Goal: Information Seeking & Learning: Learn about a topic

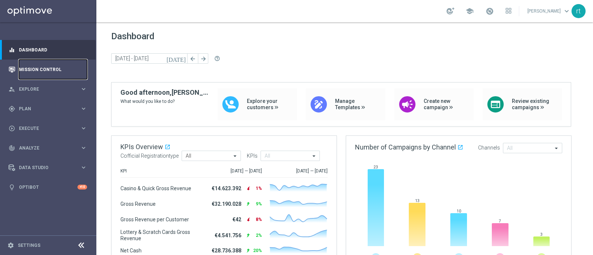
click at [29, 74] on link "Mission Control" at bounding box center [53, 70] width 68 height 20
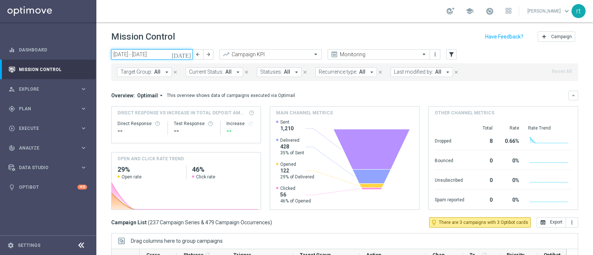
click at [168, 55] on input "[DATE] - [DATE]" at bounding box center [152, 54] width 82 height 10
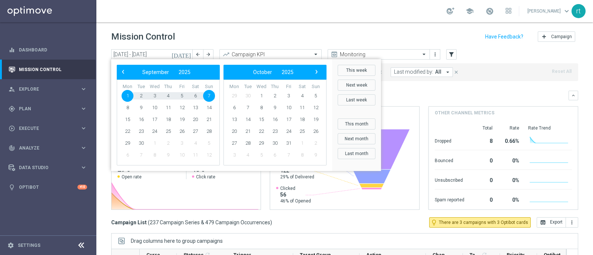
click at [259, 19] on div "school [PERSON_NAME] keyboard_arrow_down rt" at bounding box center [344, 11] width 497 height 22
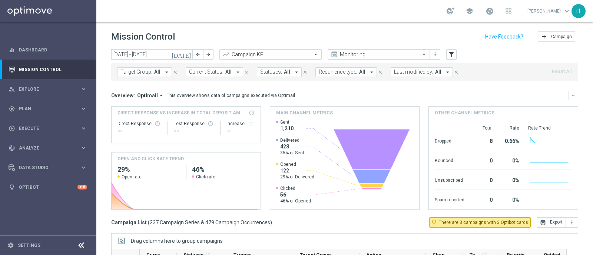
click at [399, 69] on span "Last modified by:" at bounding box center [413, 72] width 39 height 6
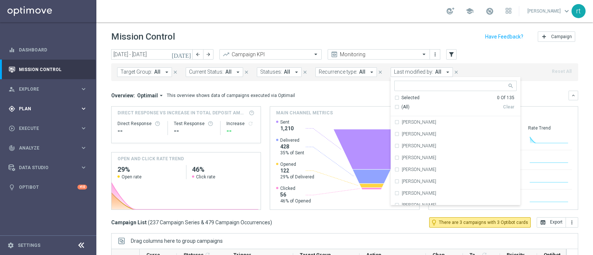
click at [34, 108] on span "Plan" at bounding box center [49, 109] width 61 height 4
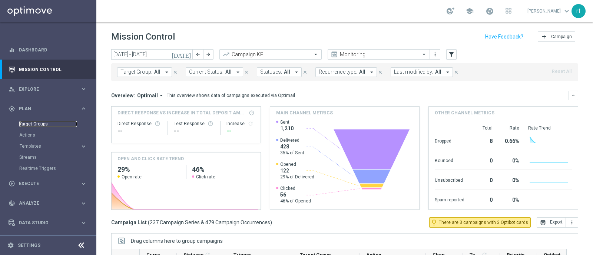
click at [32, 123] on link "Target Groups" at bounding box center [48, 124] width 58 height 6
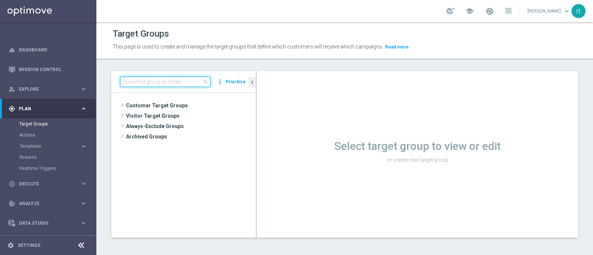
click at [160, 85] on input at bounding box center [165, 82] width 90 height 10
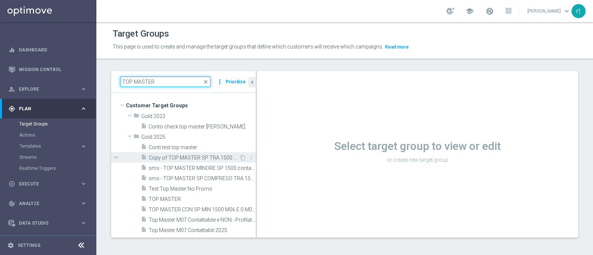
scroll to position [24, 0]
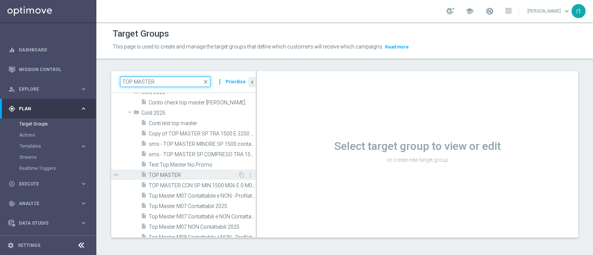
type input "TOP MASTER"
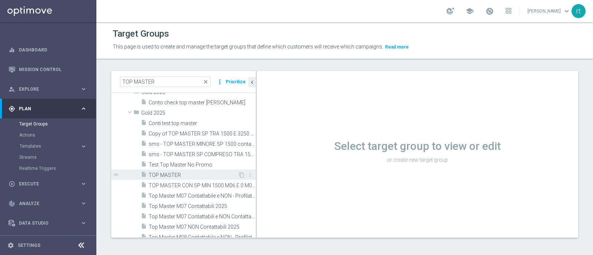
click at [170, 172] on span "TOP MASTER" at bounding box center [193, 175] width 89 height 6
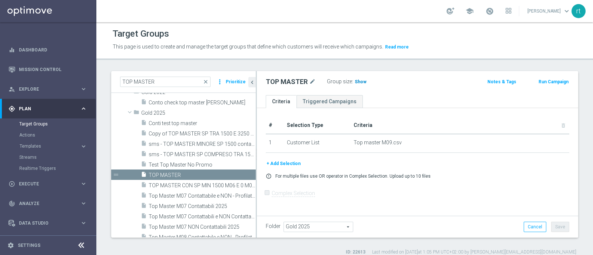
click at [360, 82] on span "Show" at bounding box center [361, 81] width 12 height 5
click at [364, 80] on span "32,928" at bounding box center [363, 82] width 16 height 7
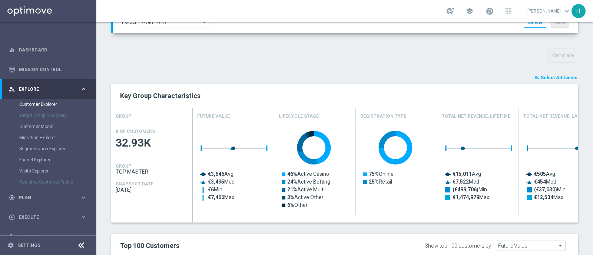
scroll to position [243, 0]
click at [546, 73] on button "playlist_add_check Select Attributes" at bounding box center [556, 77] width 44 height 8
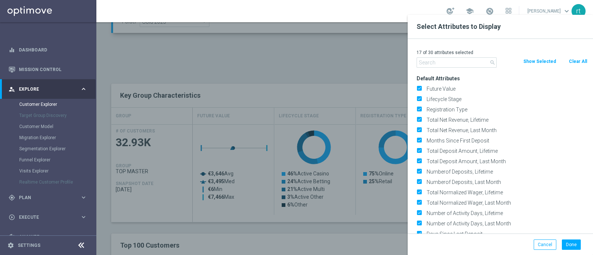
click at [576, 62] on button "Clear All" at bounding box center [578, 61] width 20 height 8
checkbox input "false"
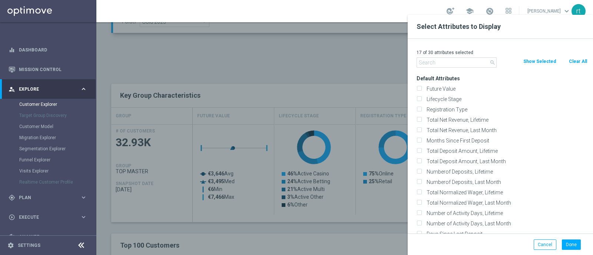
checkbox input "false"
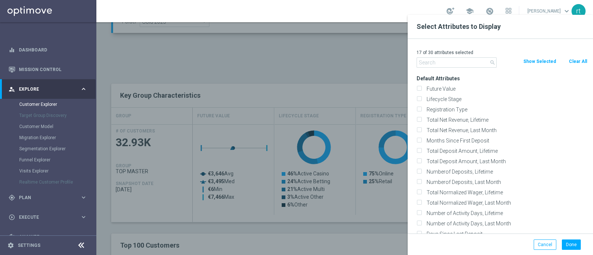
checkbox input "false"
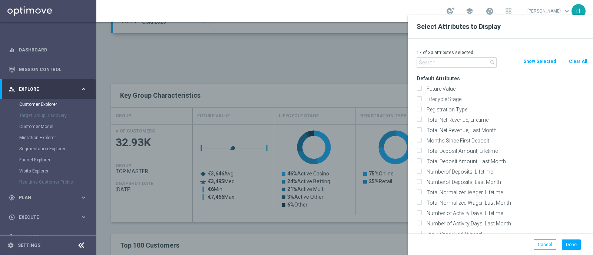
checkbox input "false"
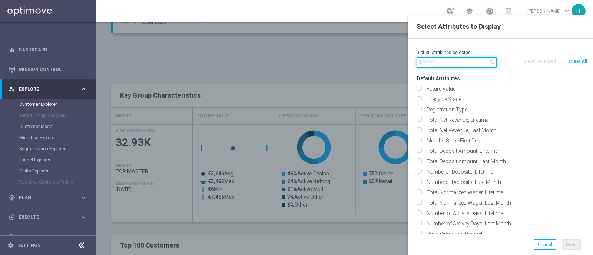
click at [454, 66] on input "text" at bounding box center [457, 62] width 80 height 10
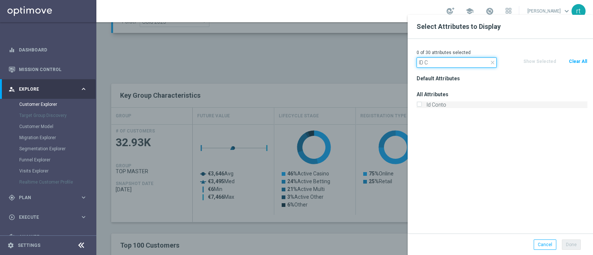
type input "ID C"
click at [435, 104] on label "Id Conto" at bounding box center [505, 105] width 163 height 7
click at [421, 104] on input "Id Conto" at bounding box center [419, 105] width 5 height 5
checkbox input "true"
drag, startPoint x: 453, startPoint y: 65, endPoint x: 366, endPoint y: 64, distance: 86.7
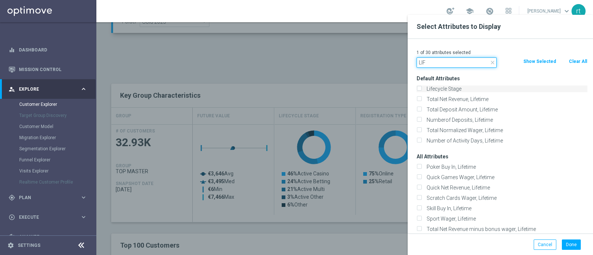
type input "LIF"
click at [420, 90] on input "Lifecycle Stage" at bounding box center [419, 89] width 5 height 5
checkbox input "true"
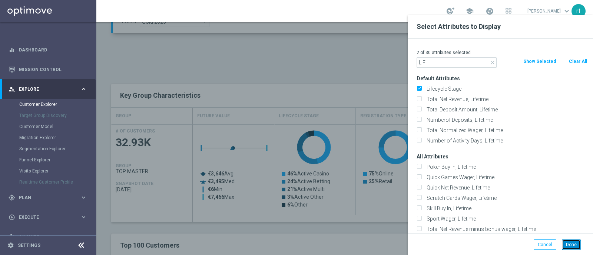
click at [573, 247] on button "Done" at bounding box center [571, 245] width 19 height 10
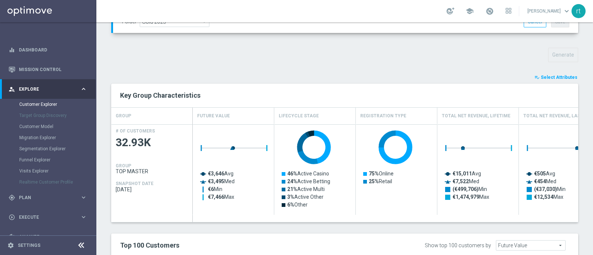
type input "Search"
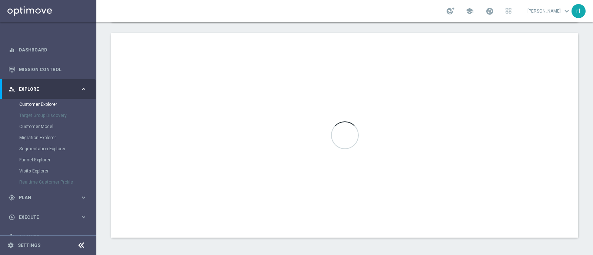
scroll to position [419, 0]
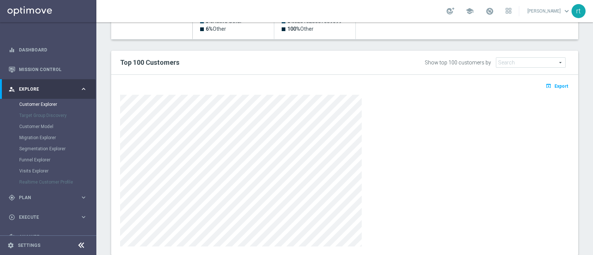
click at [363, 65] on h2 "Top 100 Customers" at bounding box center [249, 62] width 258 height 9
click at [556, 84] on span "Export" at bounding box center [562, 86] width 14 height 5
